Goal: Navigation & Orientation: Go to known website

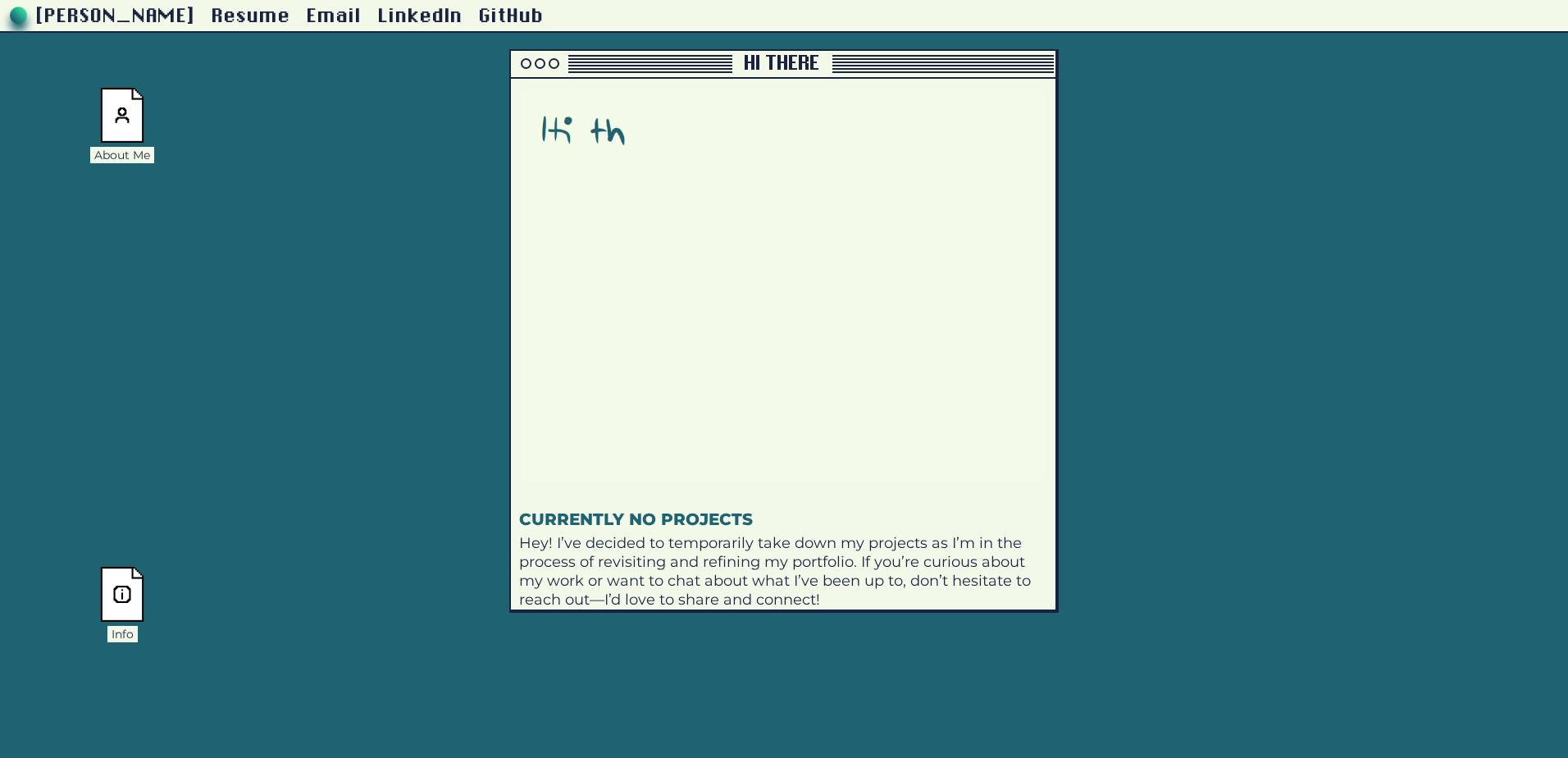
click at [116, 609] on img at bounding box center [122, 594] width 44 height 55
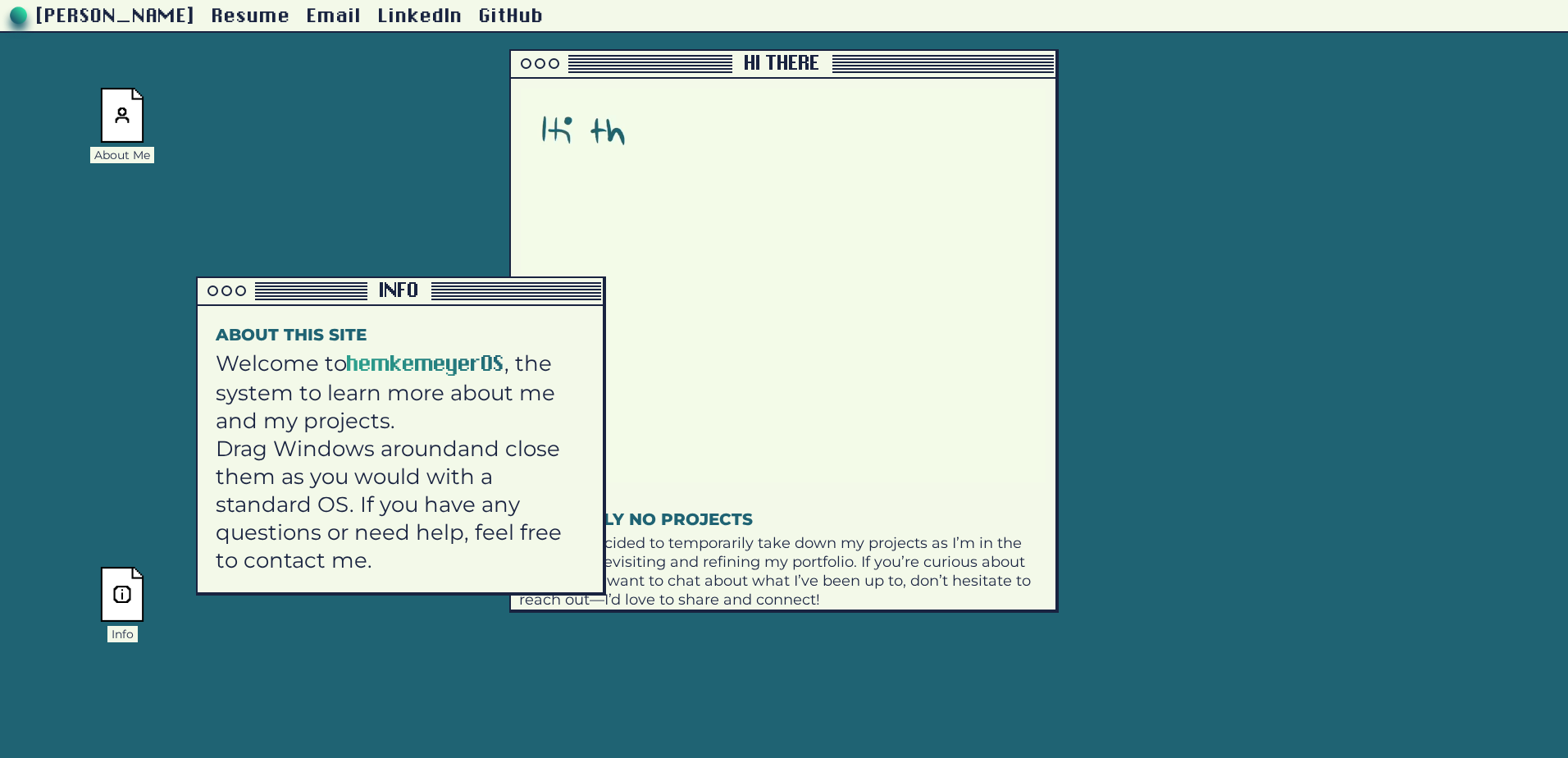
drag, startPoint x: 226, startPoint y: 422, endPoint x: 289, endPoint y: 284, distance: 151.7
click at [289, 292] on div at bounding box center [282, 293] width 170 height 2
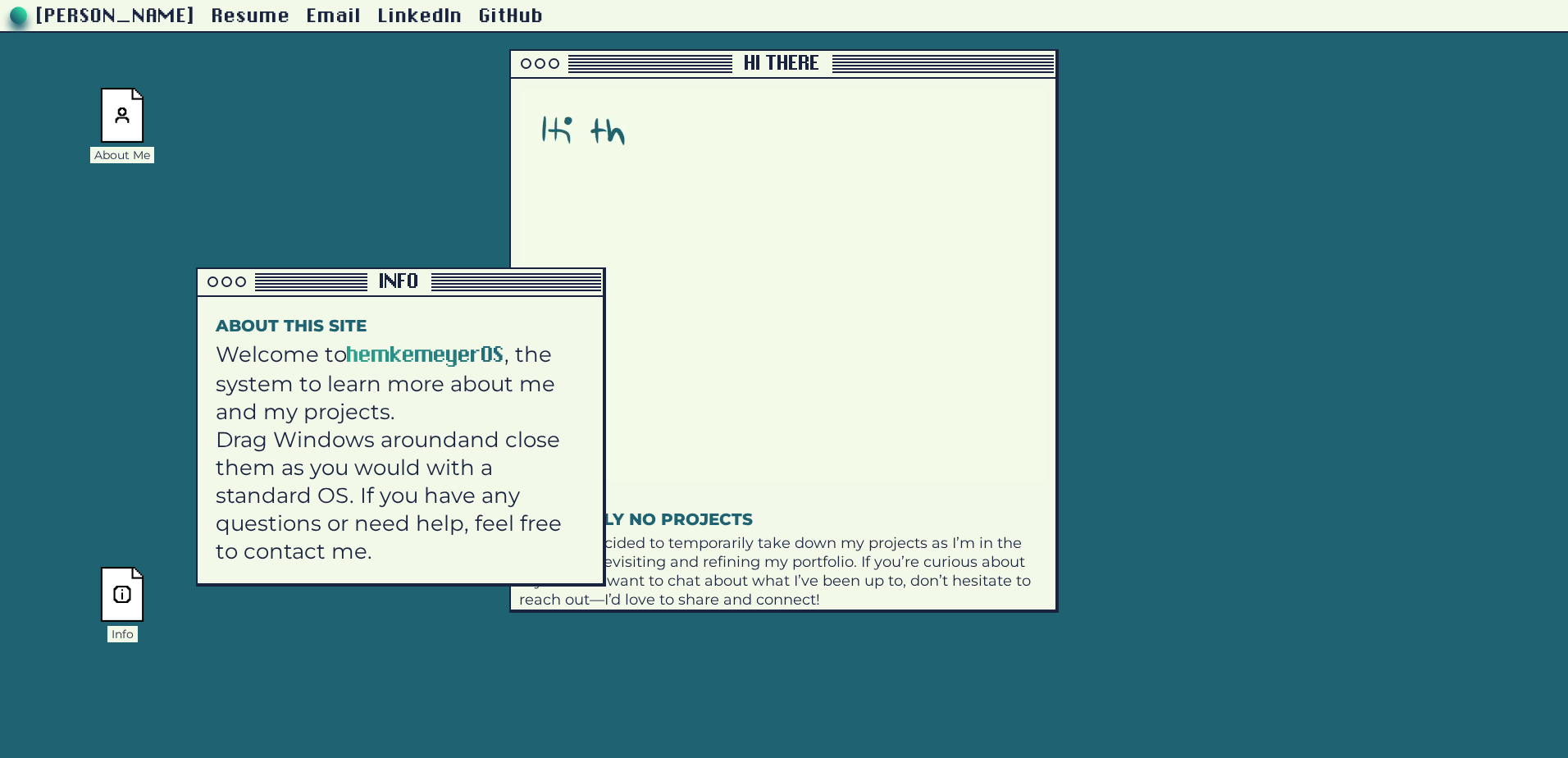
click at [228, 280] on div at bounding box center [226, 282] width 10 height 10
click at [237, 283] on div at bounding box center [240, 282] width 10 height 10
click at [216, 282] on div at bounding box center [213, 282] width 10 height 10
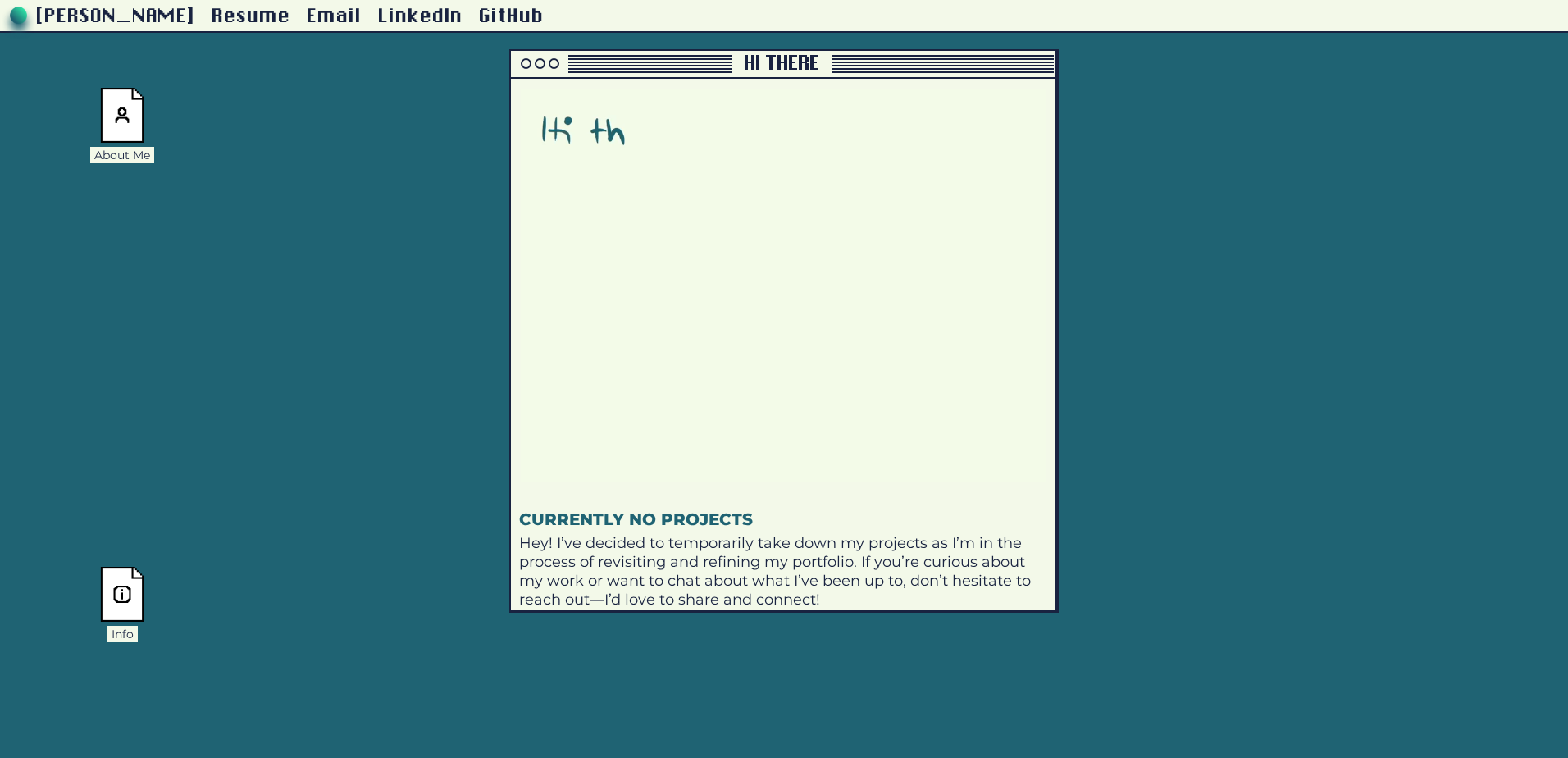
click at [119, 72] on div "[PERSON_NAME] Resume Email LinkedIn GitHub About Me Info Project Archive Hi the…" at bounding box center [784, 306] width 1568 height 613
click at [127, 101] on img at bounding box center [122, 115] width 44 height 55
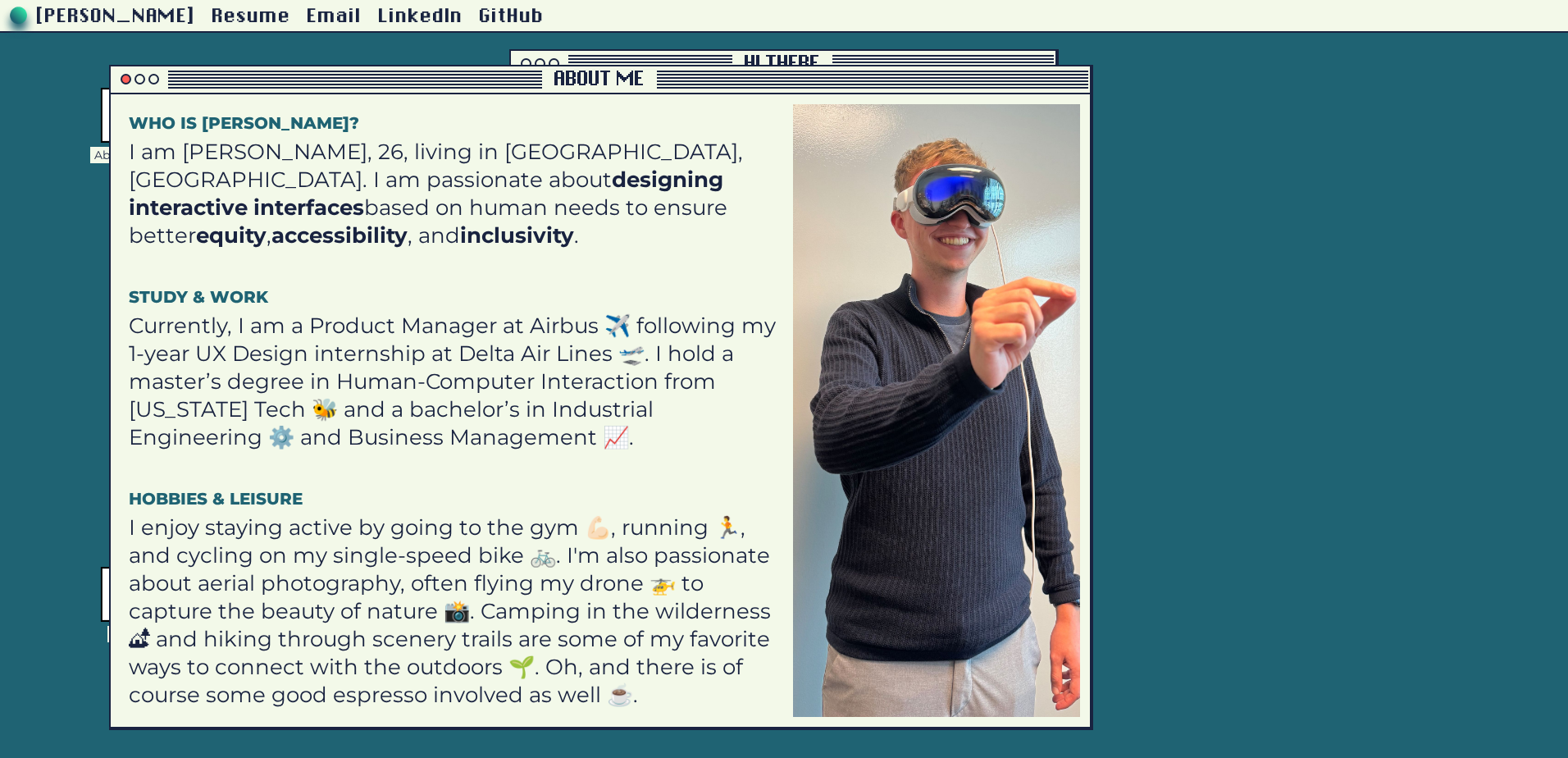
click at [127, 78] on div at bounding box center [126, 78] width 10 height 10
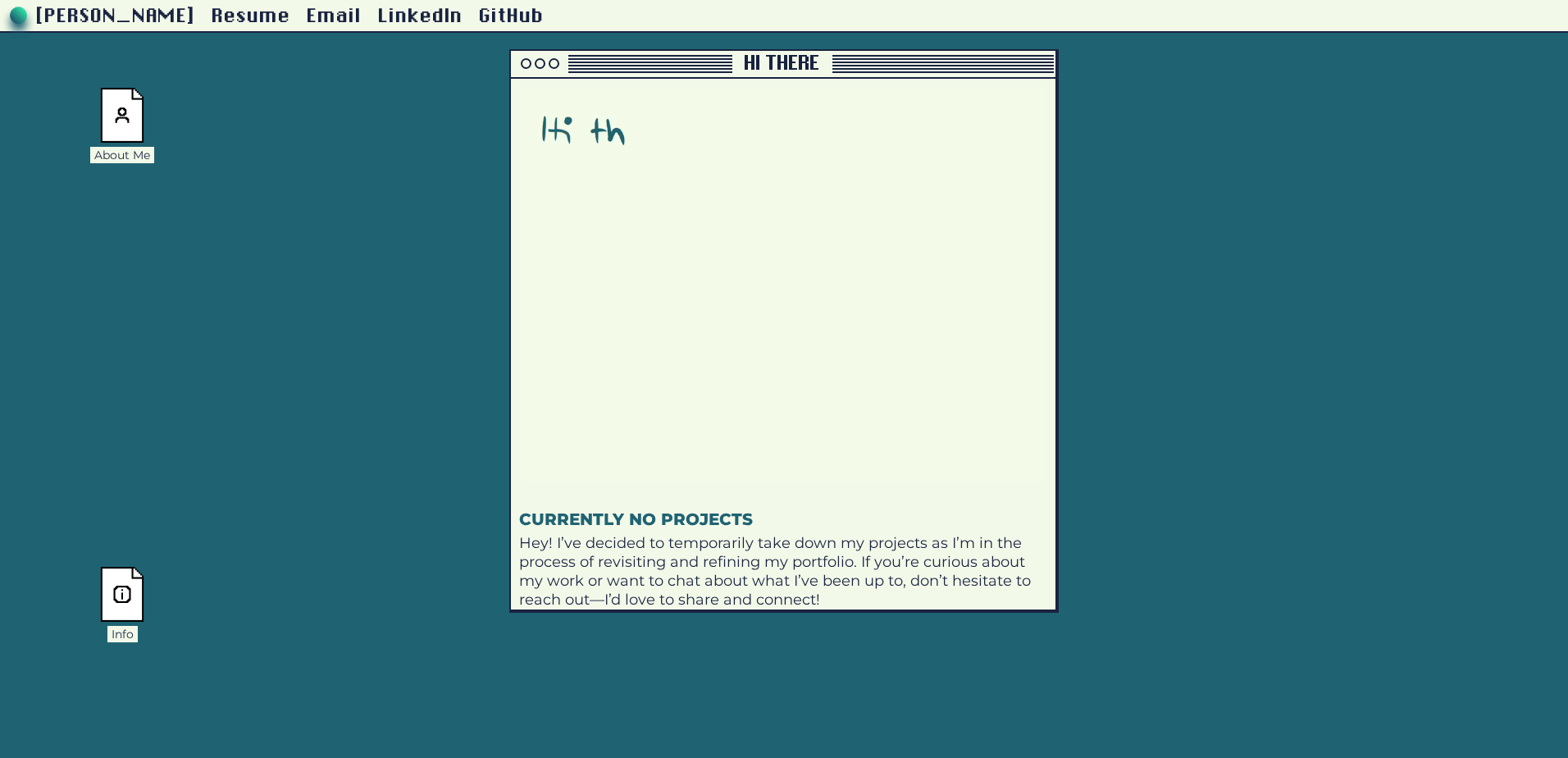
click at [291, 16] on link "Resume" at bounding box center [251, 17] width 78 height 21
click at [545, 15] on link "GitHub" at bounding box center [512, 17] width 65 height 21
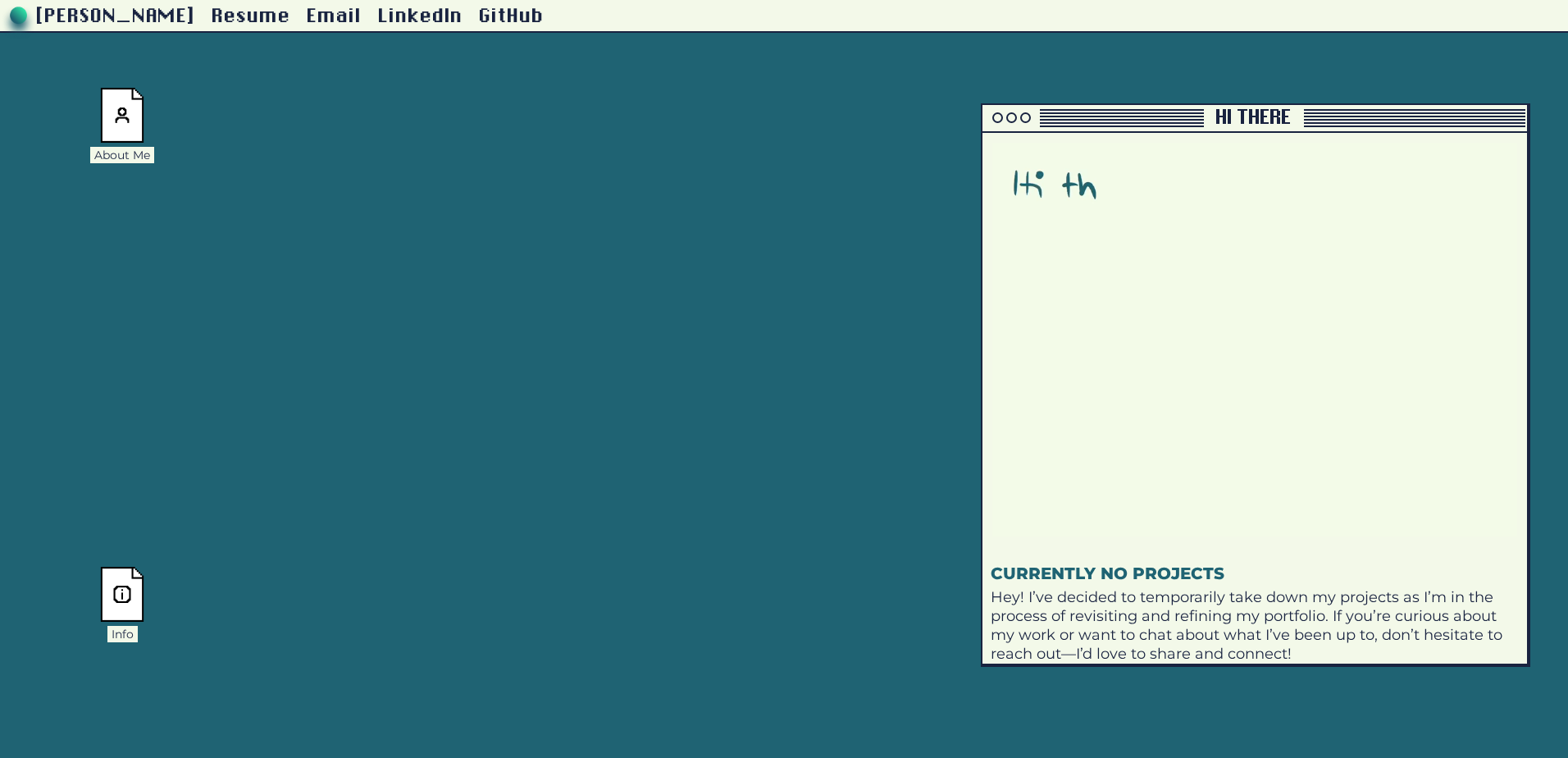
drag, startPoint x: 683, startPoint y: 68, endPoint x: 1155, endPoint y: 122, distance: 475.1
click at [1155, 122] on div at bounding box center [1093, 123] width 221 height 2
click at [1001, 120] on div at bounding box center [997, 117] width 10 height 10
